Goal: Navigation & Orientation: Go to known website

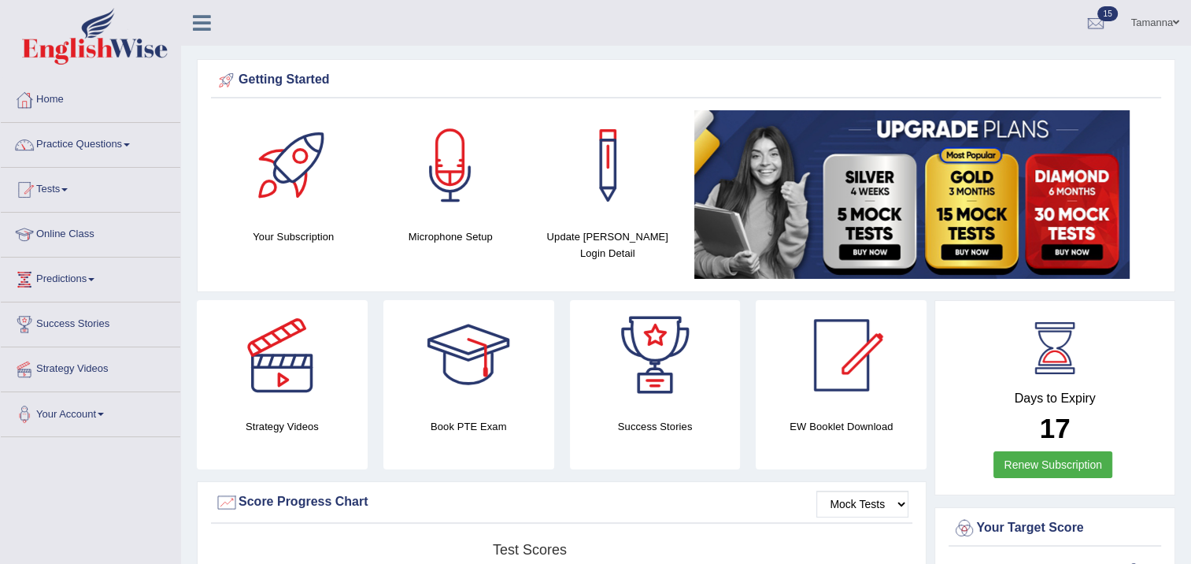
click at [1142, 19] on link "Tamanna" at bounding box center [1156, 20] width 72 height 41
